Goal: Find specific page/section: Find specific page/section

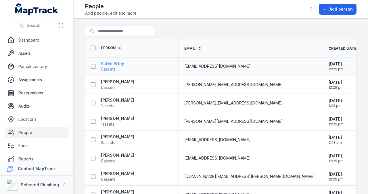
click at [110, 63] on strong "Aiden Arthy" at bounding box center [112, 64] width 23 height 6
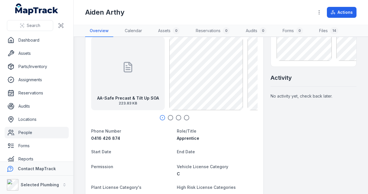
scroll to position [76, 0]
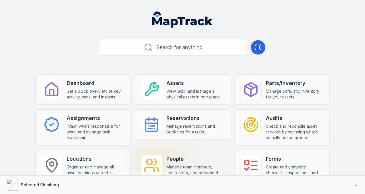
click at [166, 155] on strong "People" at bounding box center [195, 159] width 58 height 8
